Goal: Information Seeking & Learning: Learn about a topic

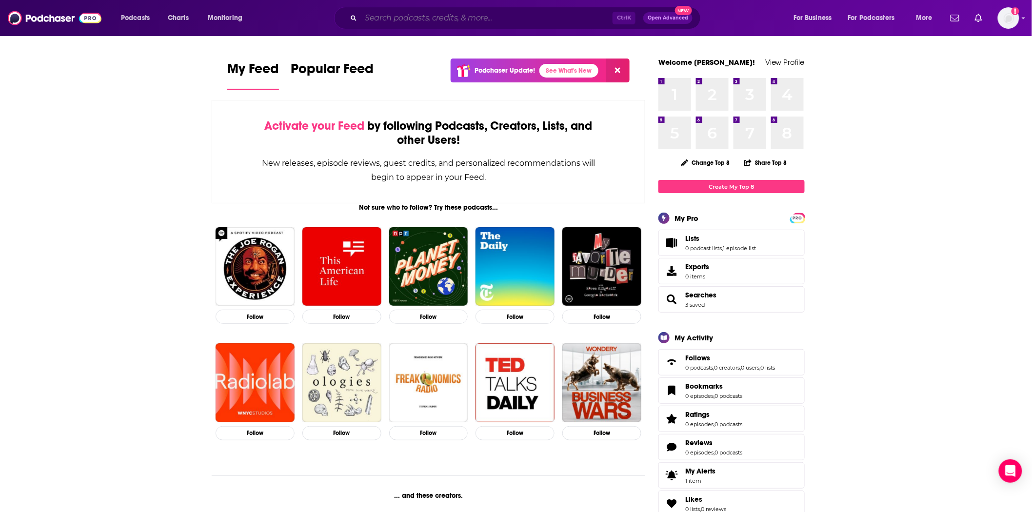
click at [422, 24] on input "Search podcasts, credits, & more..." at bounding box center [487, 18] width 252 height 16
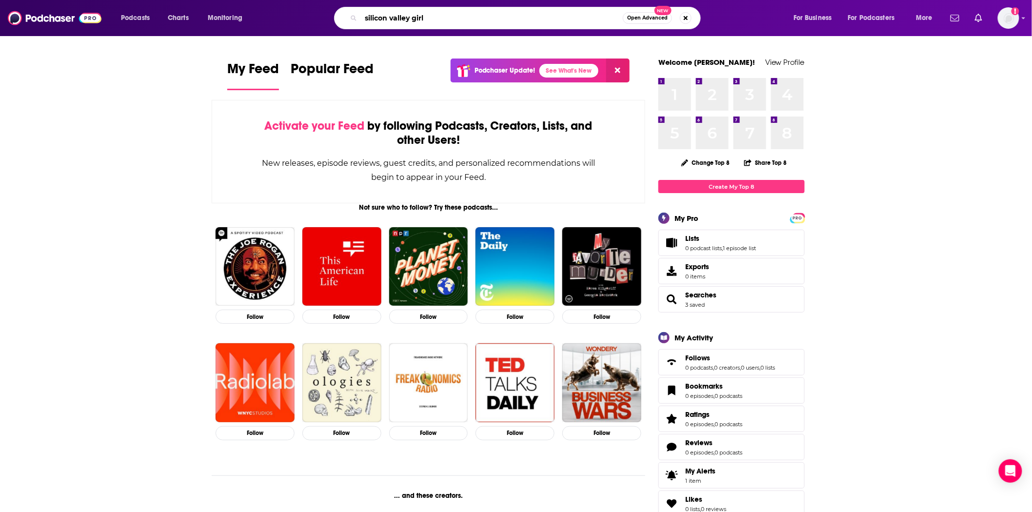
type input "silicon valley girl"
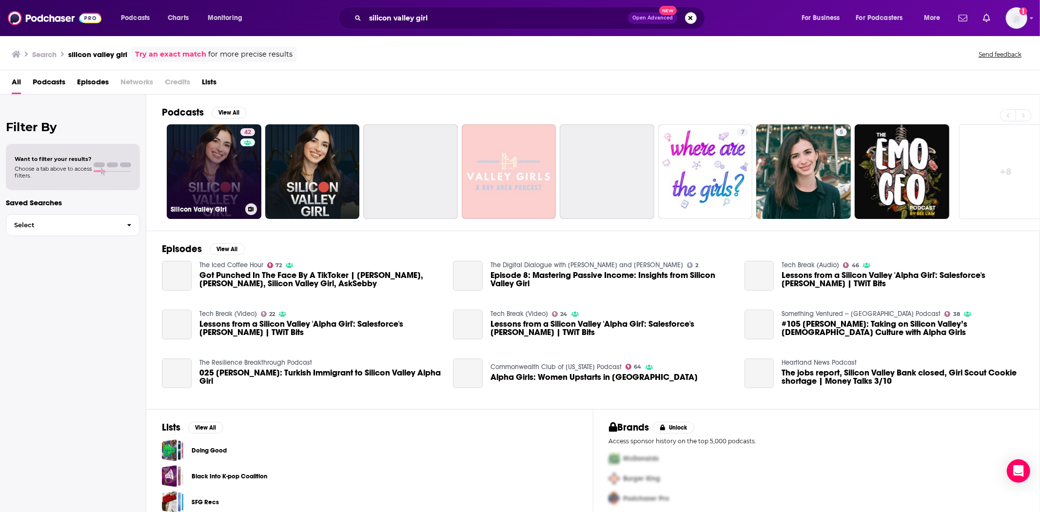
click at [190, 165] on link "42 Silicon Valley Girl" at bounding box center [214, 171] width 95 height 95
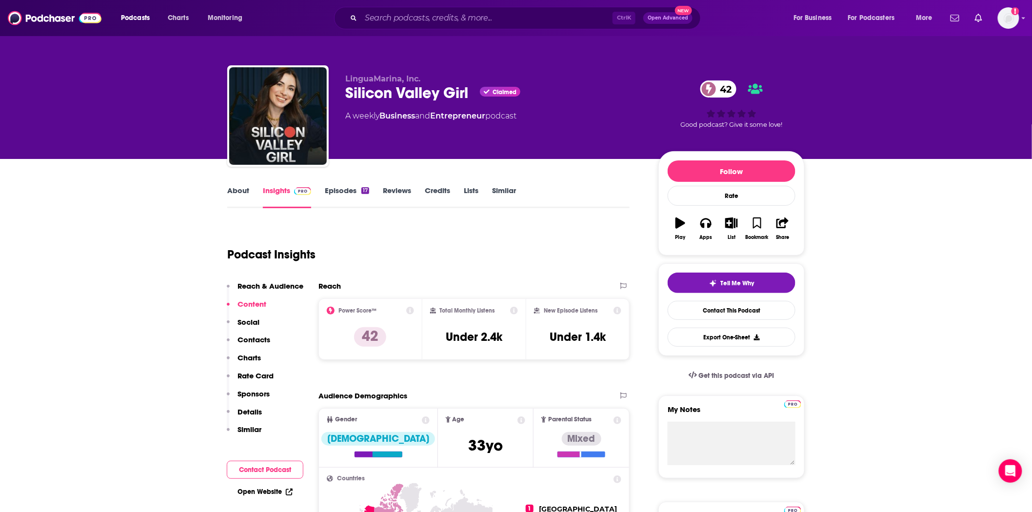
click at [235, 191] on link "About" at bounding box center [238, 197] width 22 height 22
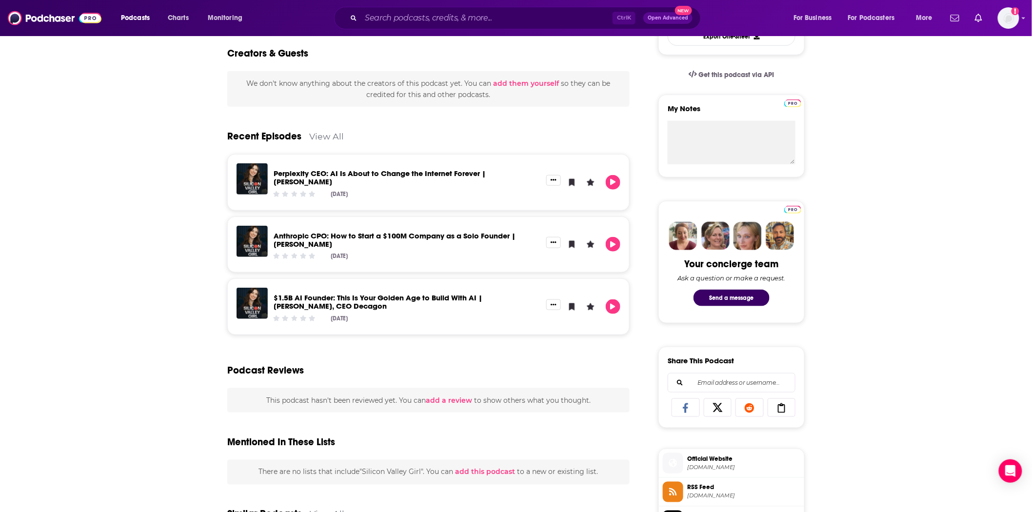
scroll to position [596, 0]
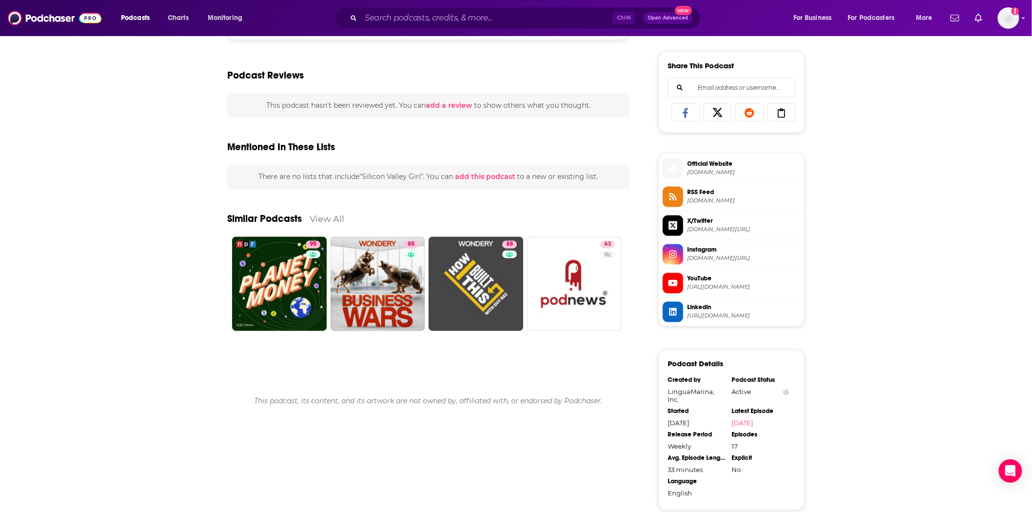
click at [675, 280] on icon at bounding box center [673, 283] width 11 height 9
click at [671, 254] on icon at bounding box center [673, 254] width 11 height 9
click at [675, 260] on span at bounding box center [673, 254] width 20 height 20
click at [698, 196] on span "RSS Feed" at bounding box center [743, 192] width 113 height 9
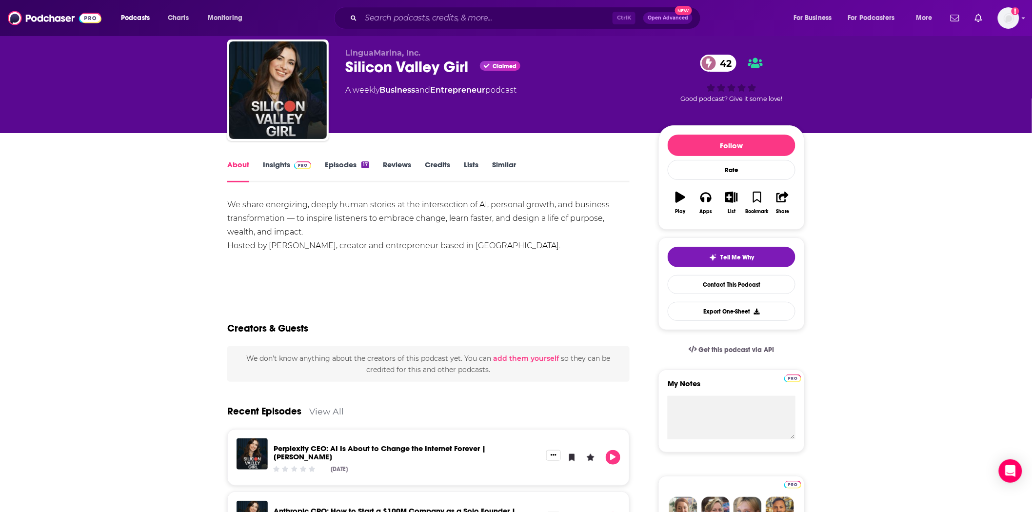
scroll to position [0, 0]
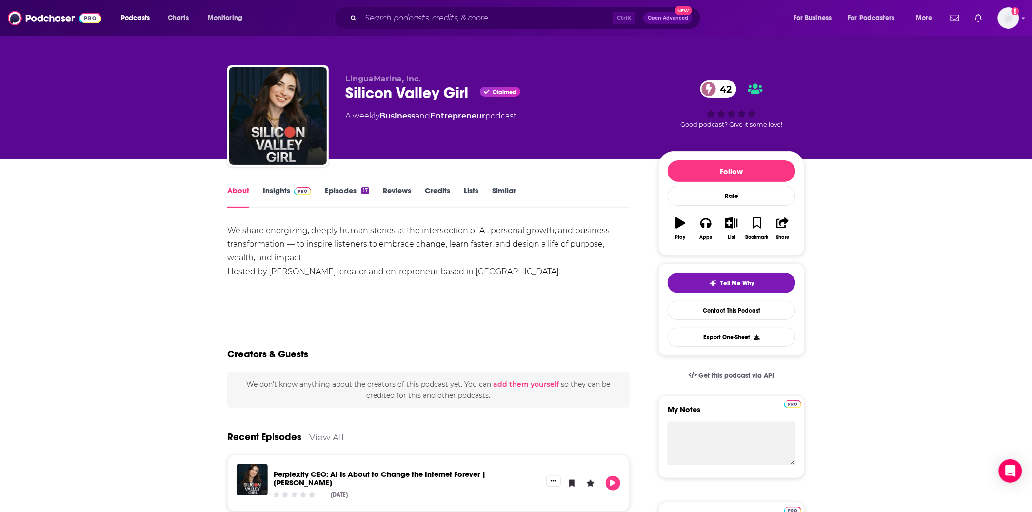
click at [297, 194] on img at bounding box center [302, 191] width 17 height 8
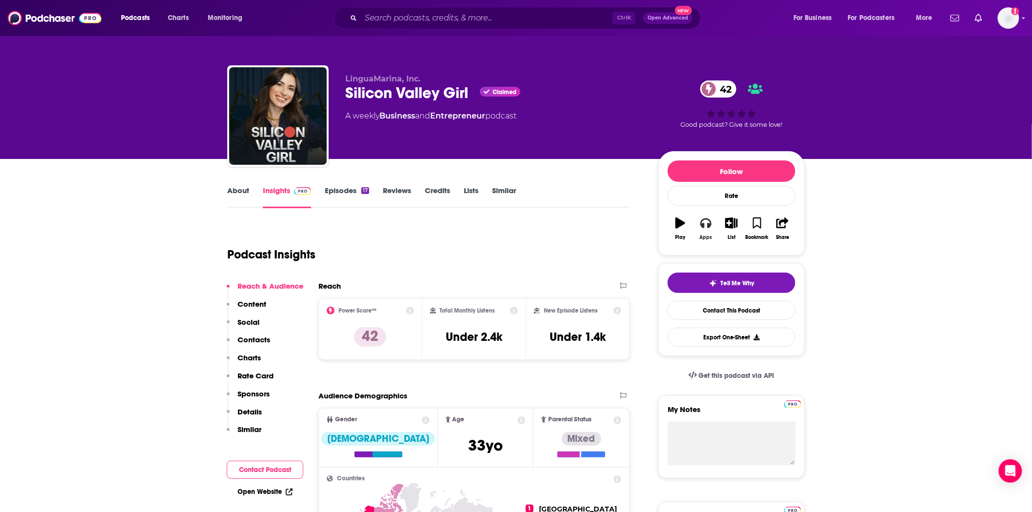
click at [702, 228] on icon "button" at bounding box center [705, 223] width 11 height 11
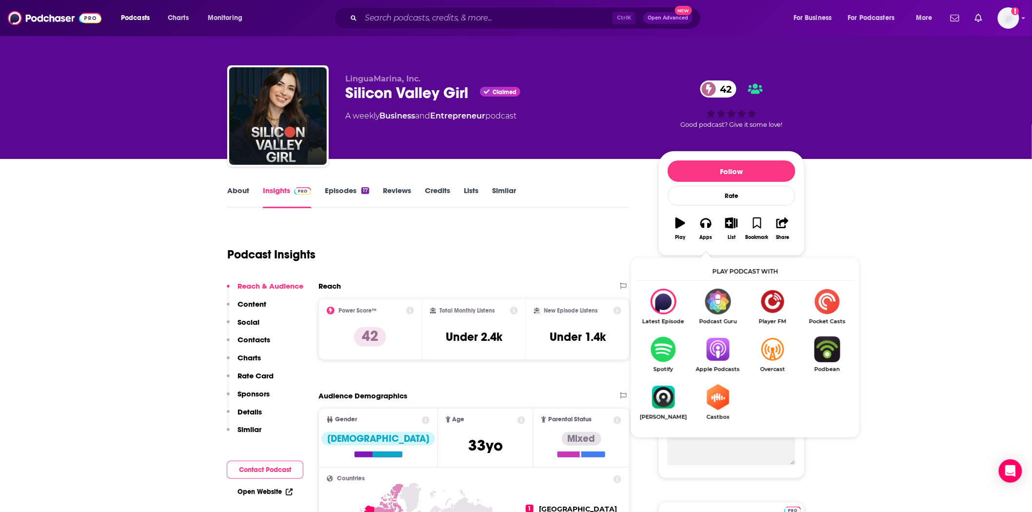
click at [726, 348] on img "Show Listen On dropdown" at bounding box center [718, 350] width 55 height 26
